Goal: Information Seeking & Learning: Check status

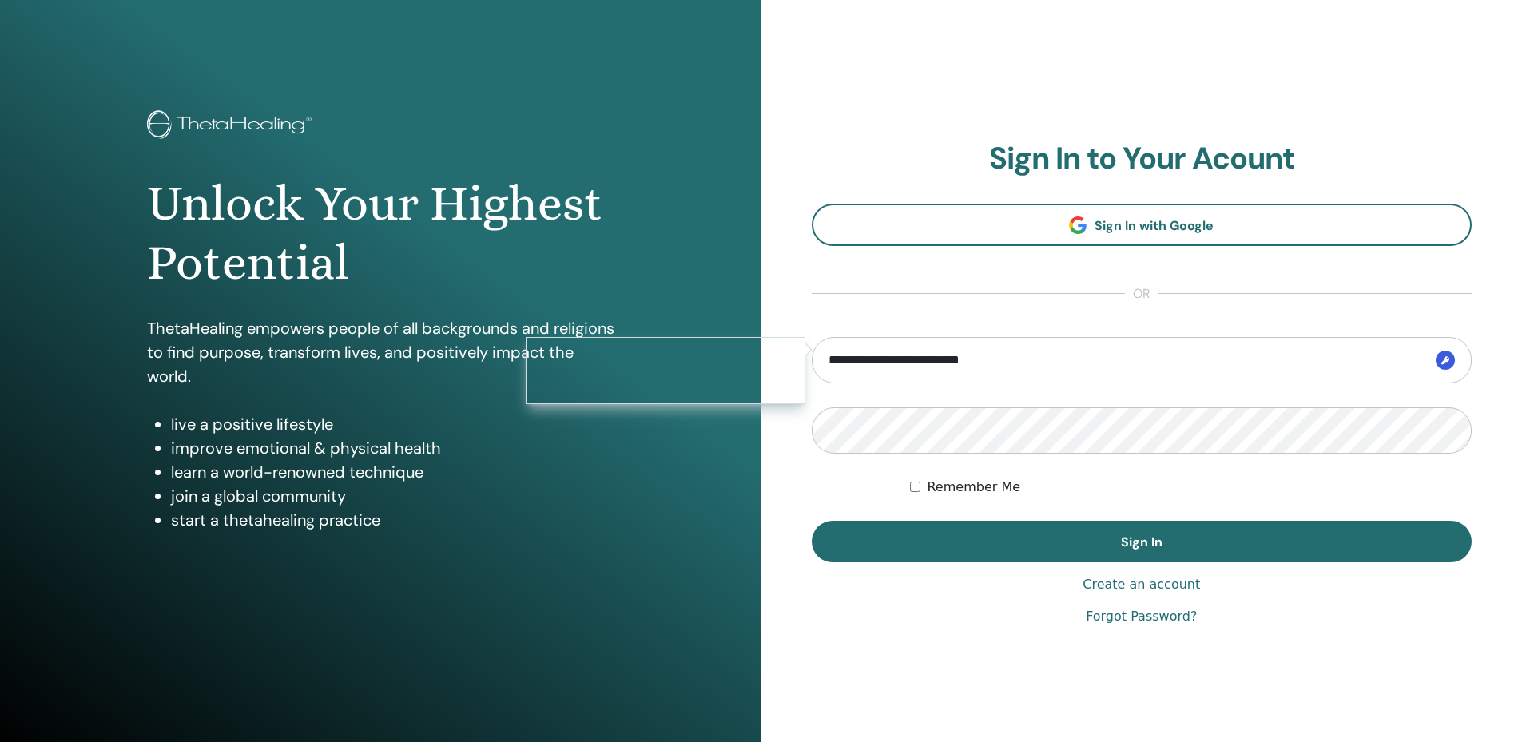
type input "**********"
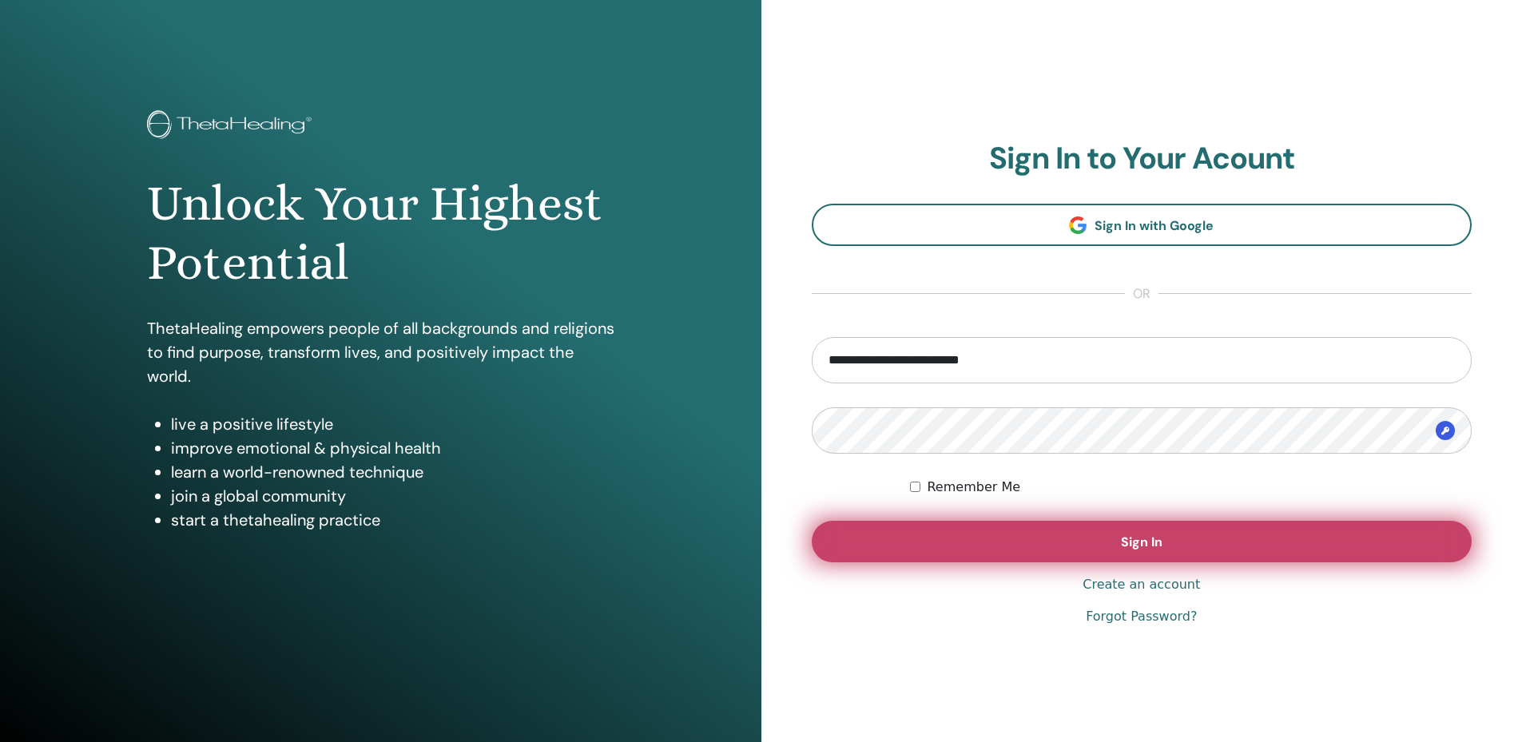
click at [984, 530] on button "Sign In" at bounding box center [1142, 542] width 661 height 42
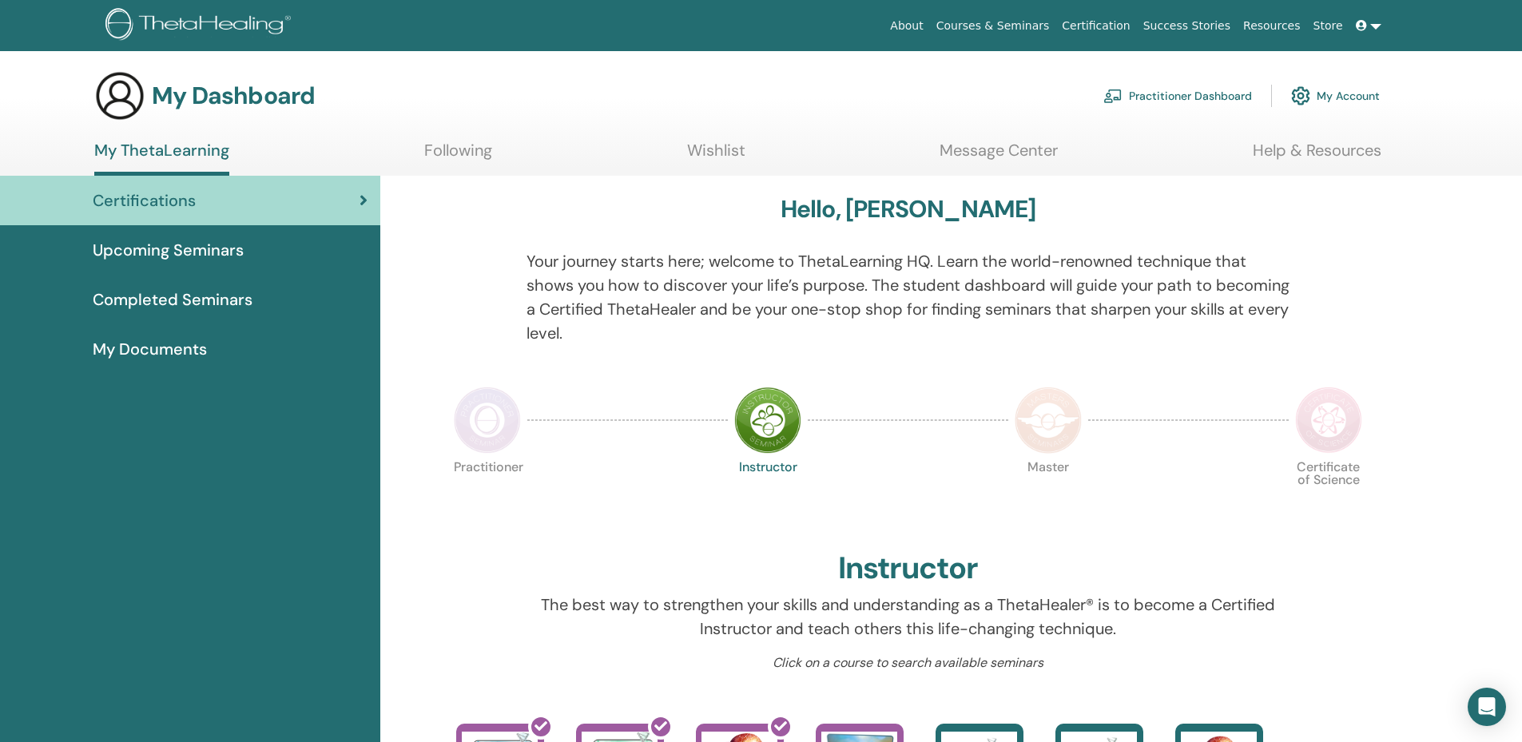
click at [1336, 92] on link "My Account" at bounding box center [1335, 95] width 89 height 35
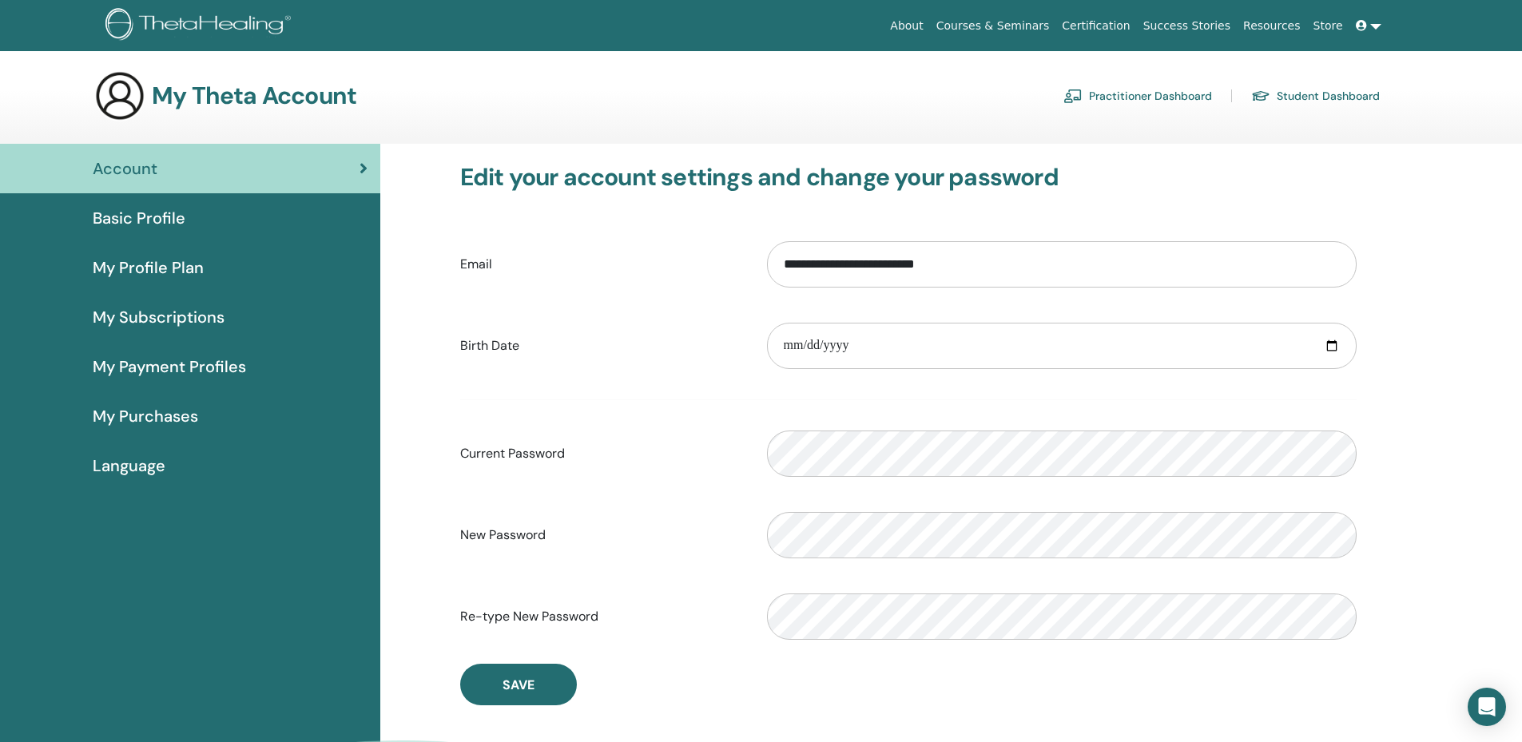
click at [1118, 24] on link "Certification" at bounding box center [1095, 26] width 81 height 30
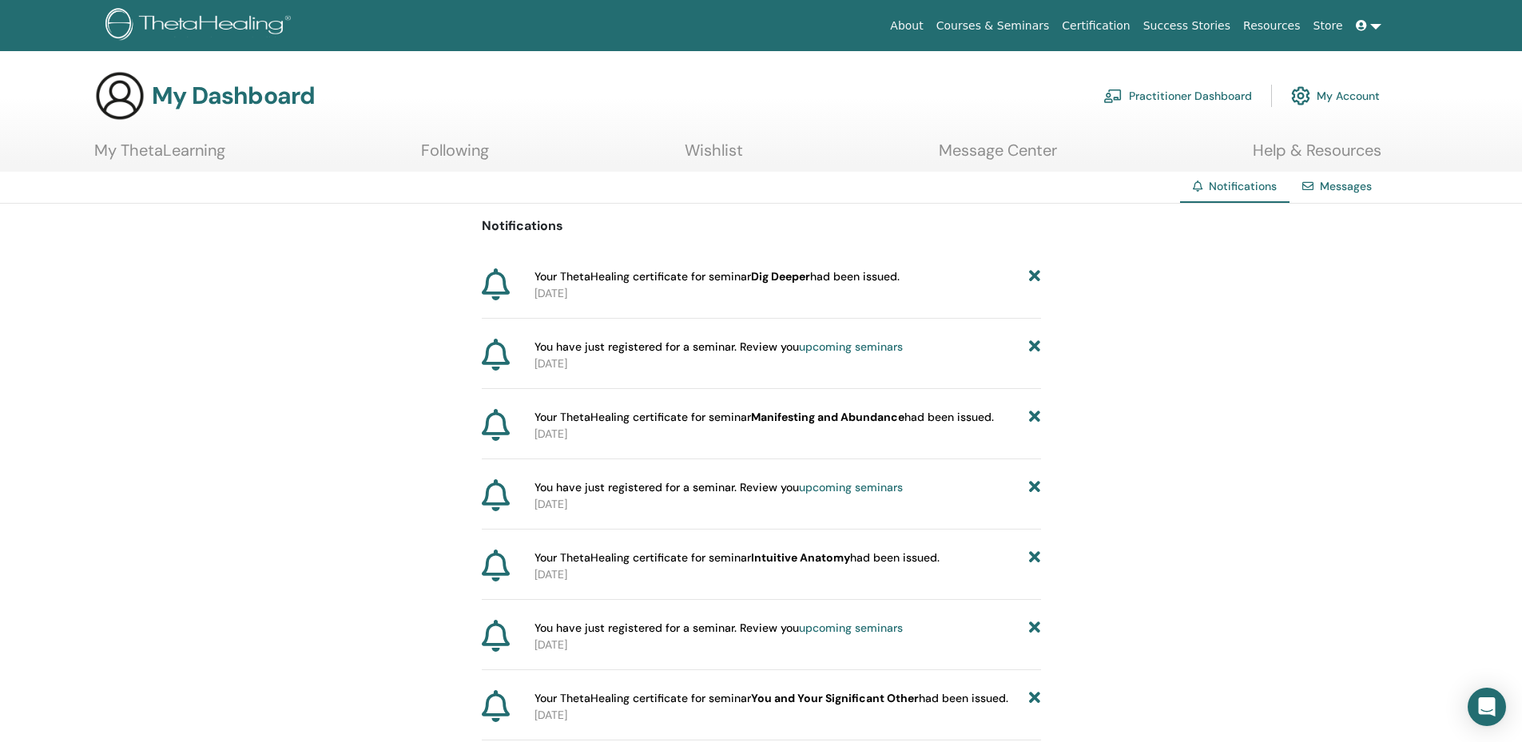
click at [1157, 97] on link "Practitioner Dashboard" at bounding box center [1177, 95] width 149 height 35
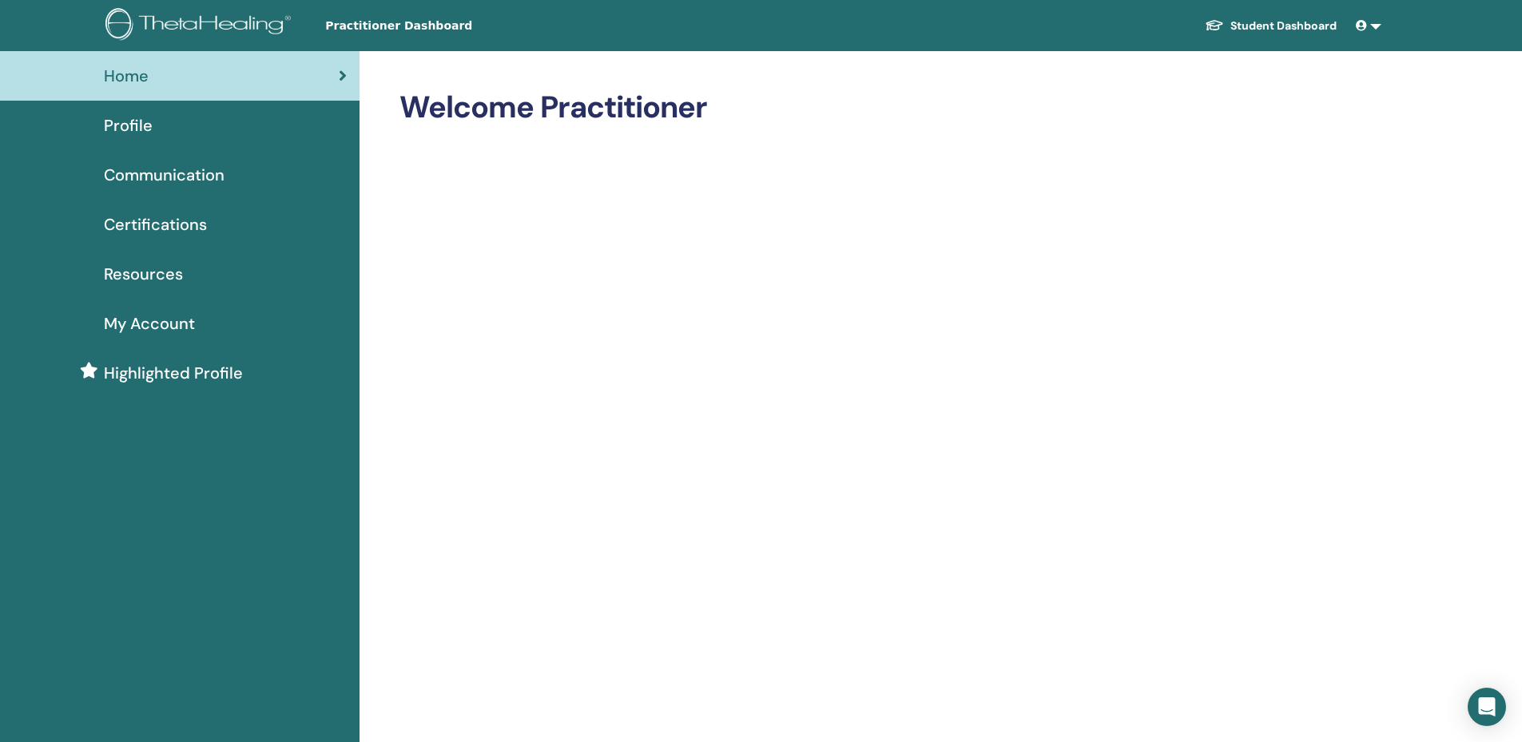
click at [135, 227] on span "Certifications" at bounding box center [155, 224] width 103 height 24
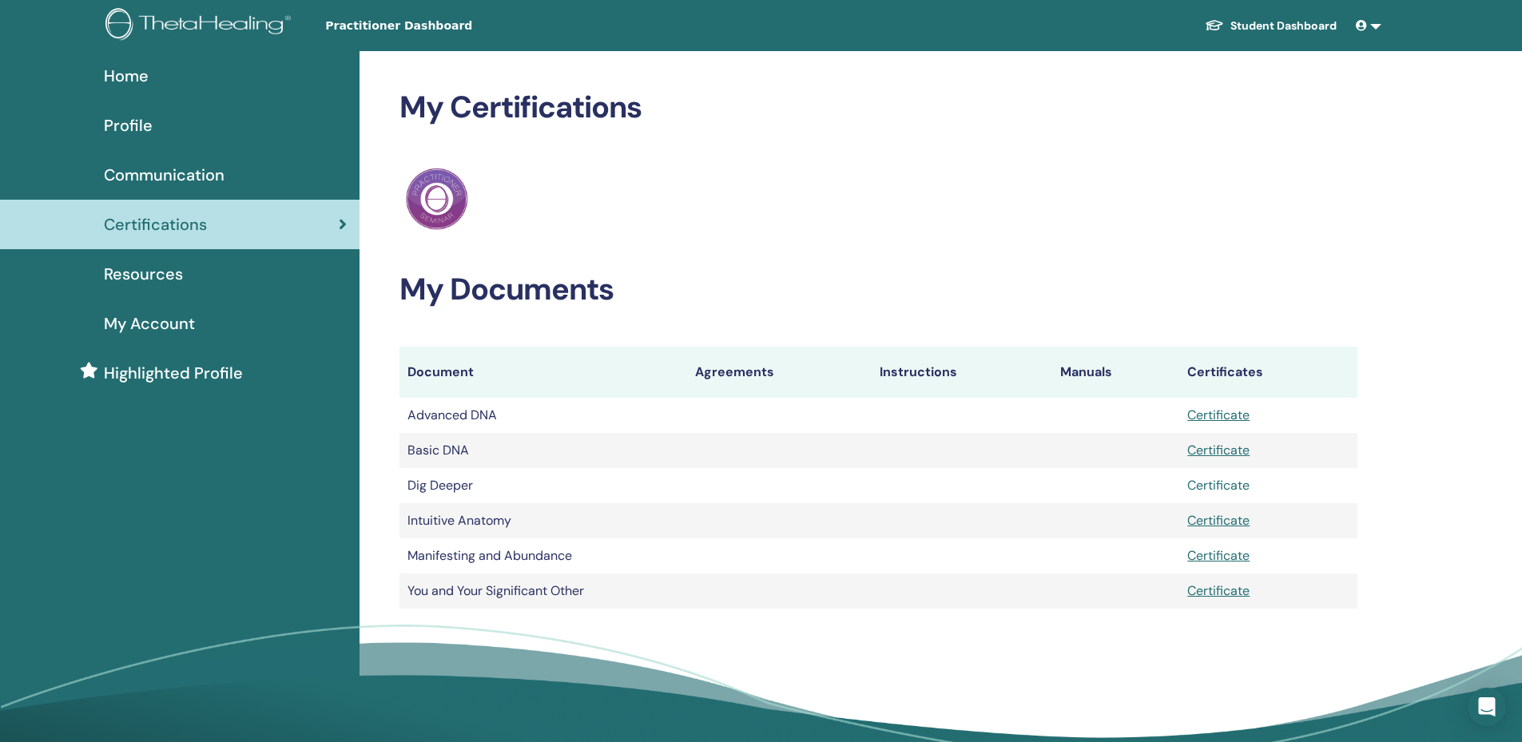
click at [1216, 486] on link "Certificate" at bounding box center [1218, 485] width 62 height 17
click at [139, 77] on span "Home" at bounding box center [126, 76] width 45 height 24
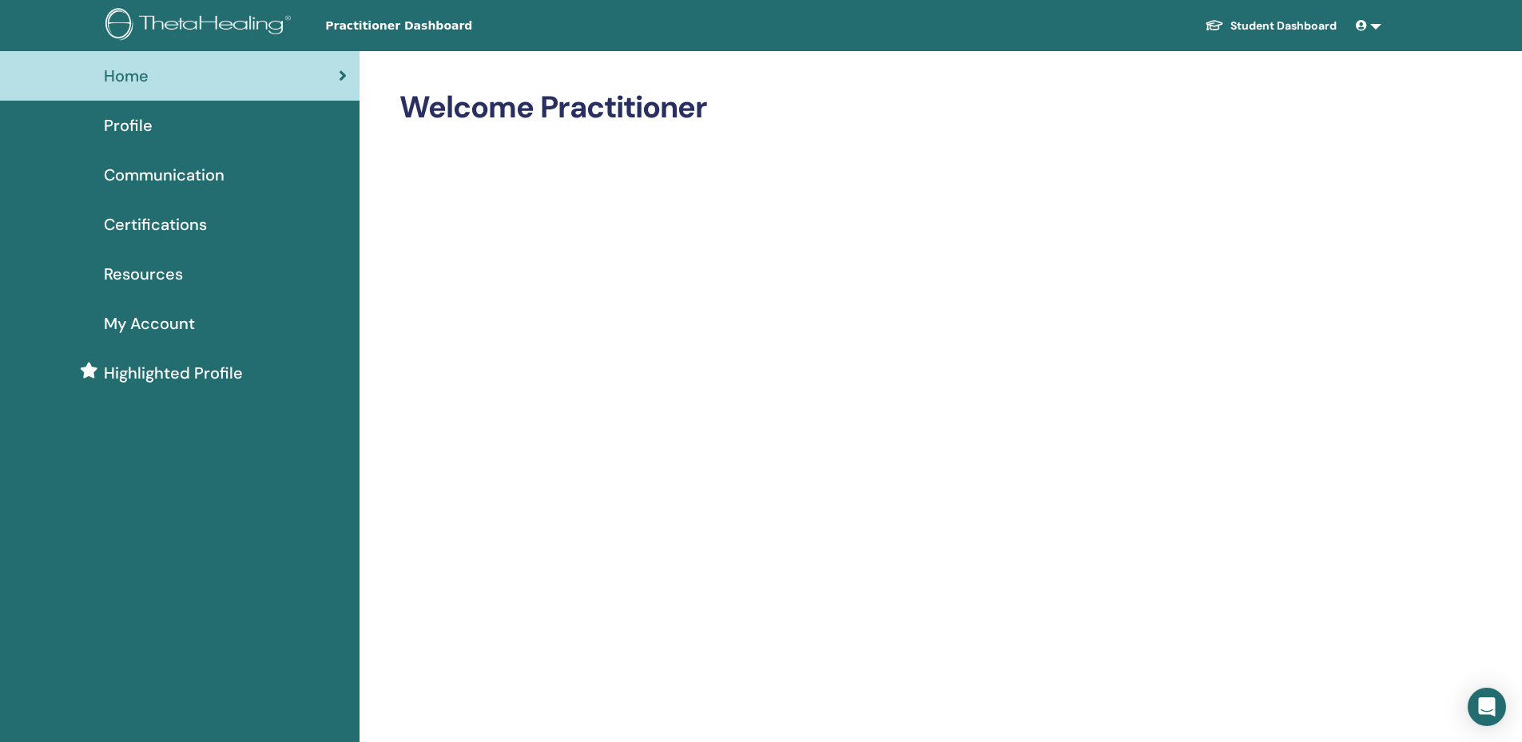
click at [352, 21] on span "Practitioner Dashboard" at bounding box center [445, 26] width 240 height 17
click at [1374, 23] on link at bounding box center [1368, 26] width 38 height 30
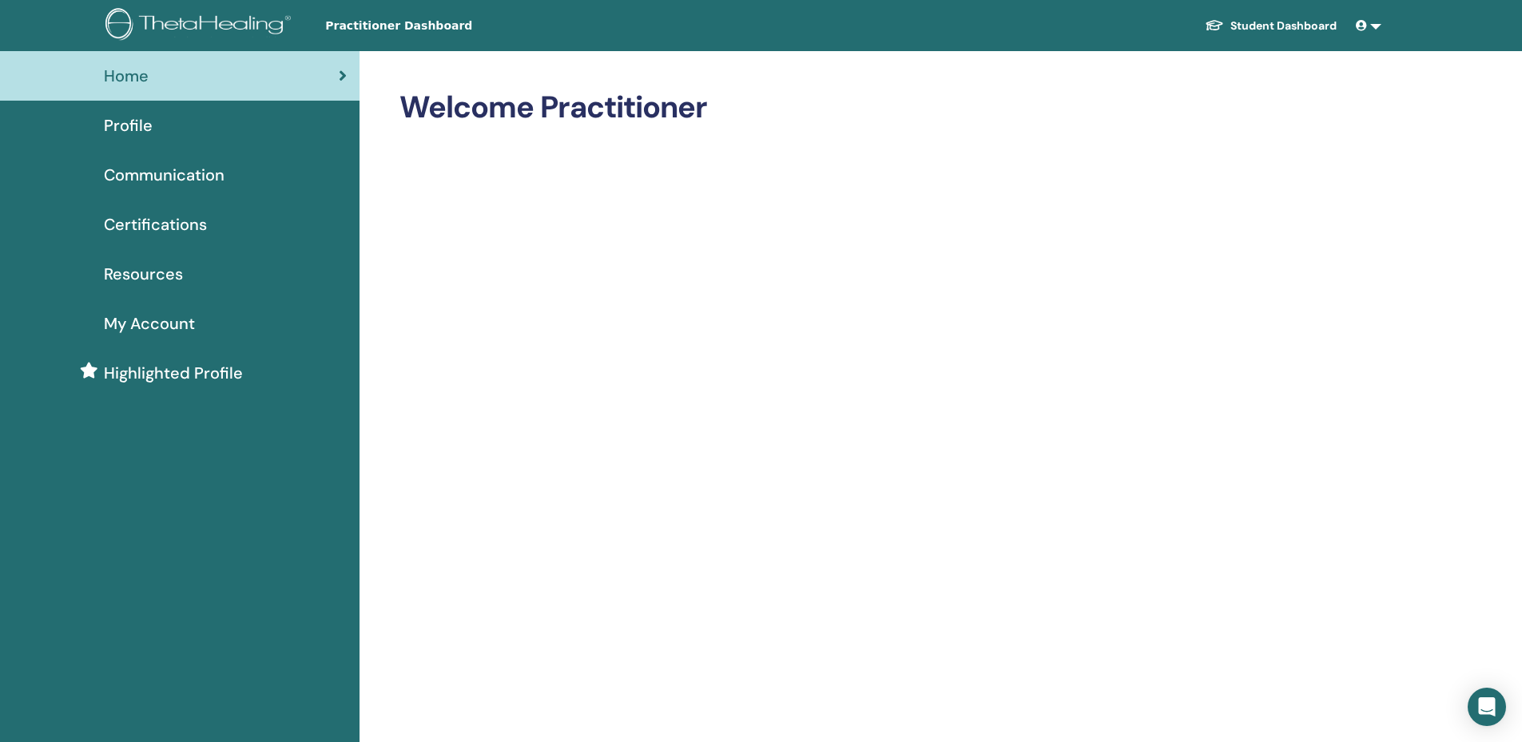
click at [168, 14] on img at bounding box center [200, 26] width 191 height 36
